Goal: Task Accomplishment & Management: Use online tool/utility

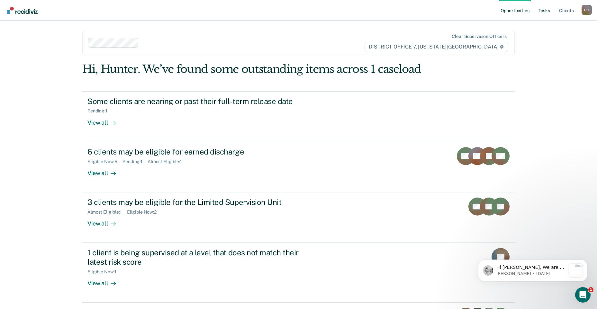
click at [547, 12] on link "Tasks" at bounding box center [544, 10] width 14 height 21
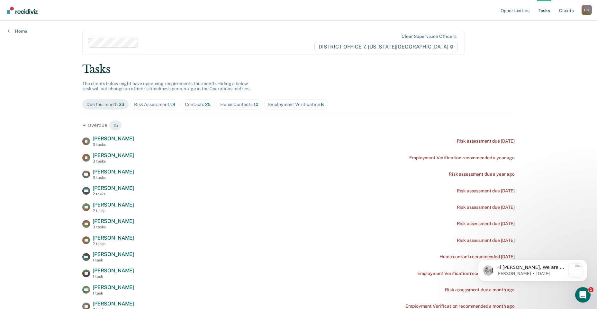
drag, startPoint x: 229, startPoint y: 105, endPoint x: 236, endPoint y: 111, distance: 8.7
click at [230, 105] on div "Home Contacts 10" at bounding box center [239, 104] width 38 height 5
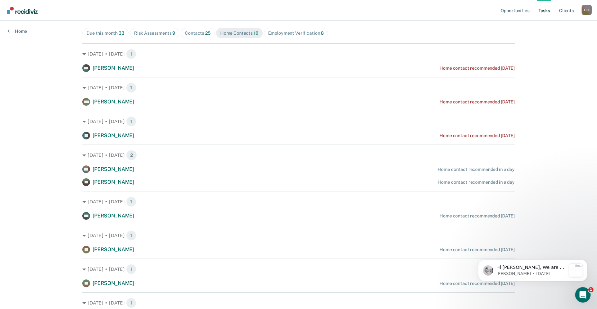
scroll to position [143, 0]
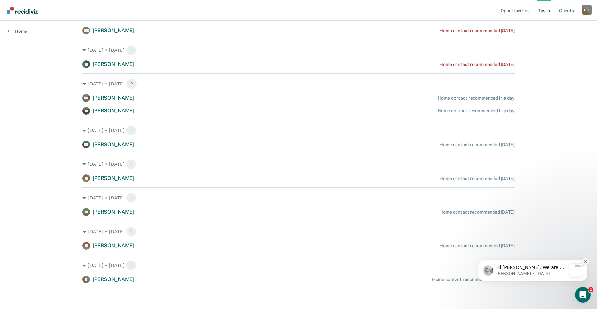
click at [585, 261] on icon "Dismiss notification" at bounding box center [586, 262] width 4 height 4
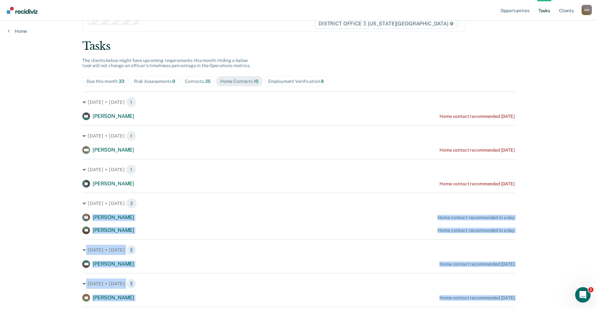
scroll to position [14, 0]
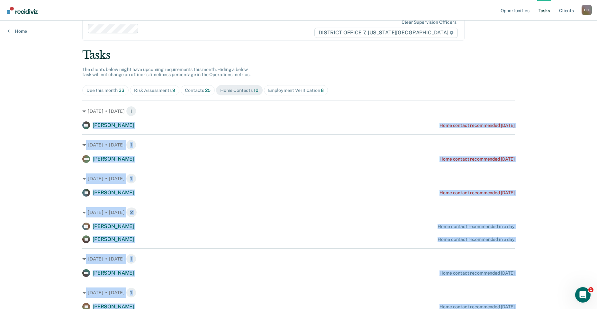
drag, startPoint x: 522, startPoint y: 282, endPoint x: 81, endPoint y: 120, distance: 470.6
click at [81, 120] on main "Clear supervision officers DISTRICT OFFICE 7, [US_STATE] FALLS Tasks The client…" at bounding box center [299, 214] width 448 height 416
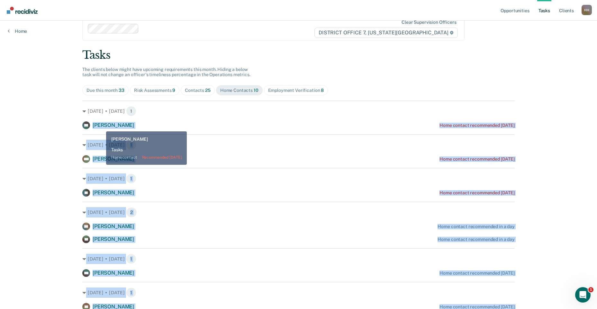
drag, startPoint x: 81, startPoint y: 120, endPoint x: 102, endPoint y: 127, distance: 22.1
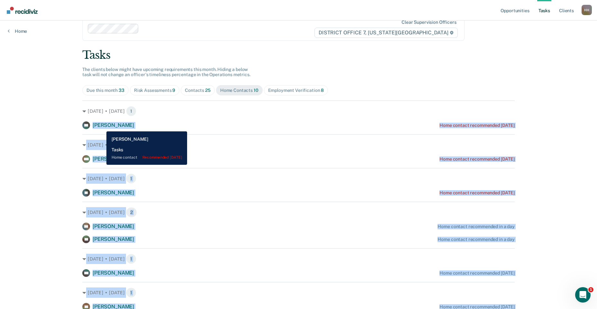
copy div "[PERSON_NAME] Home contact recommended [DATE] [DATE] • [DATE] 1 [PERSON_NAME] H…"
